Goal: Check status: Check status

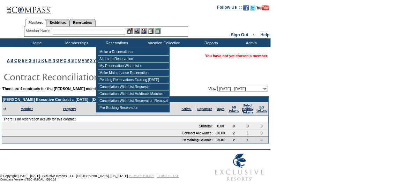
click at [115, 35] on div "Member Name: Destination or Residence: ReservationId:" at bounding box center [106, 32] width 164 height 10
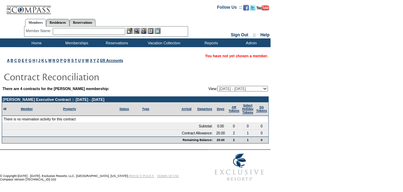
click at [115, 35] on input "text" at bounding box center [89, 31] width 73 height 7
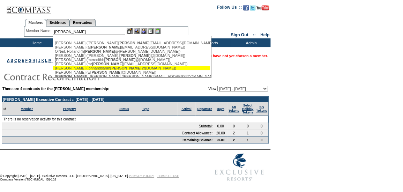
click at [114, 70] on span "oneil" at bounding box center [125, 68] width 31 height 4
type input "O'Neil, Sarah (johnandsarahoneil@gmail.com)"
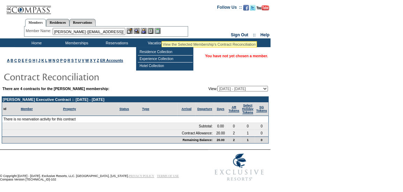
click at [161, 32] on img at bounding box center [158, 31] width 6 height 6
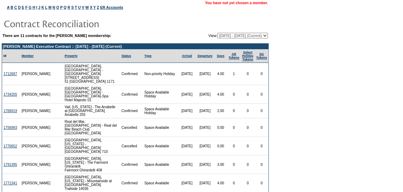
scroll to position [53, 0]
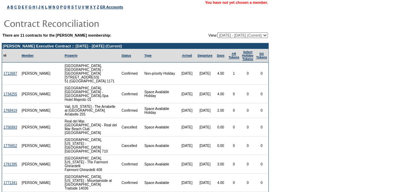
click at [232, 37] on select "[DATE] - [DATE] [DATE] - [DATE] [DATE] - [DATE] [DATE] - [DATE] [DATE] - [DATE]…" at bounding box center [242, 35] width 51 height 6
select select "137108"
click at [217, 32] on select "[DATE] - [DATE] [DATE] - [DATE] [DATE] - [DATE] [DATE] - [DATE] [DATE] - [DATE]…" at bounding box center [242, 35] width 51 height 6
